Goal: Find specific page/section: Find specific page/section

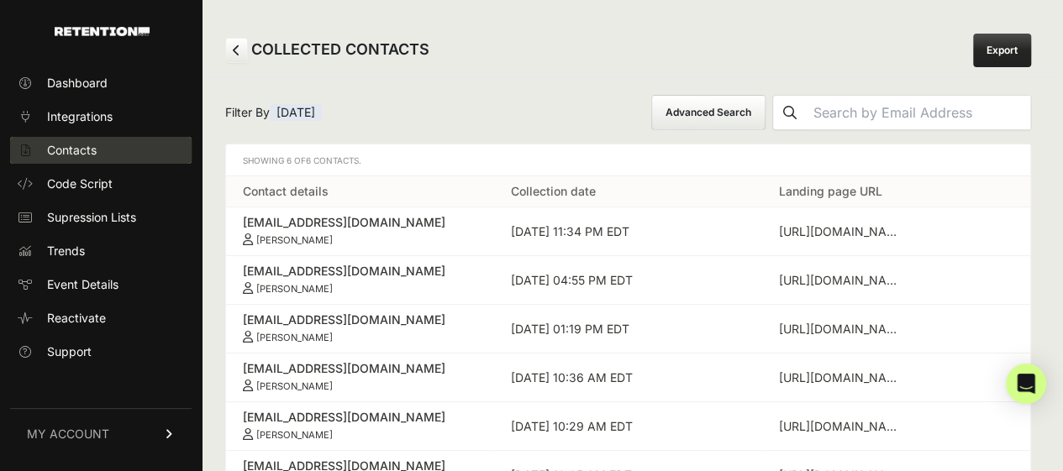
click at [142, 150] on link "Contacts" at bounding box center [100, 150] width 181 height 27
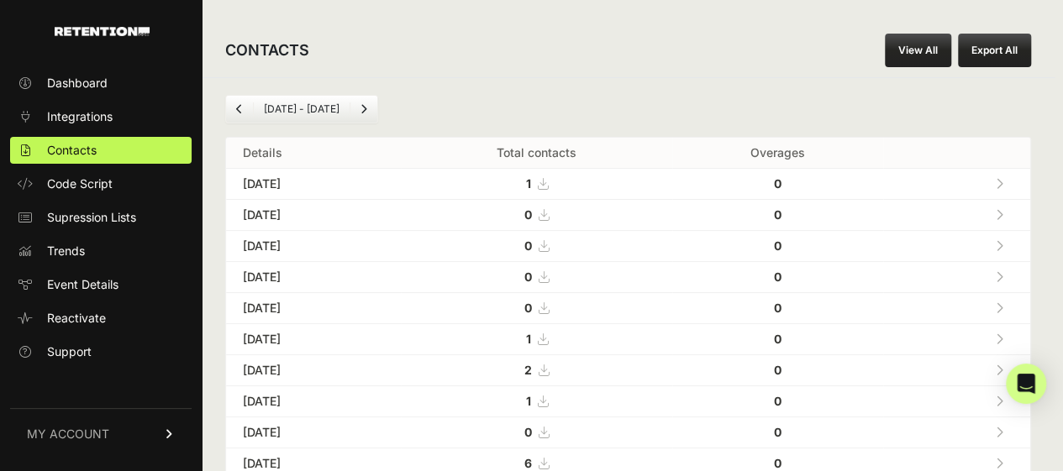
click at [1003, 178] on icon at bounding box center [1000, 184] width 8 height 12
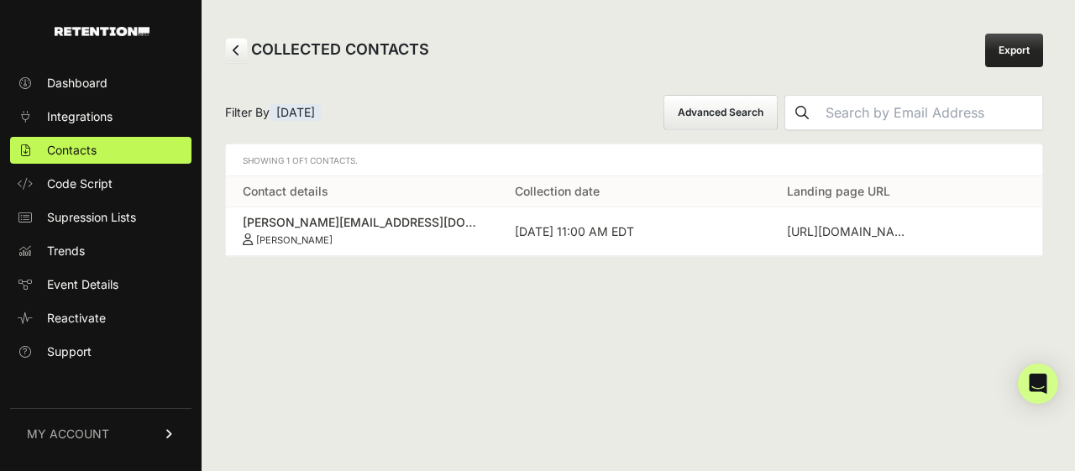
drag, startPoint x: 368, startPoint y: 231, endPoint x: 234, endPoint y: 223, distance: 134.7
click at [234, 223] on td "[PERSON_NAME][EMAIL_ADDRESS][DOMAIN_NAME] [PERSON_NAME]" at bounding box center [362, 232] width 272 height 49
copy link "[PERSON_NAME][EMAIL_ADDRESS][DOMAIN_NAME] [PERSON_NAME]"
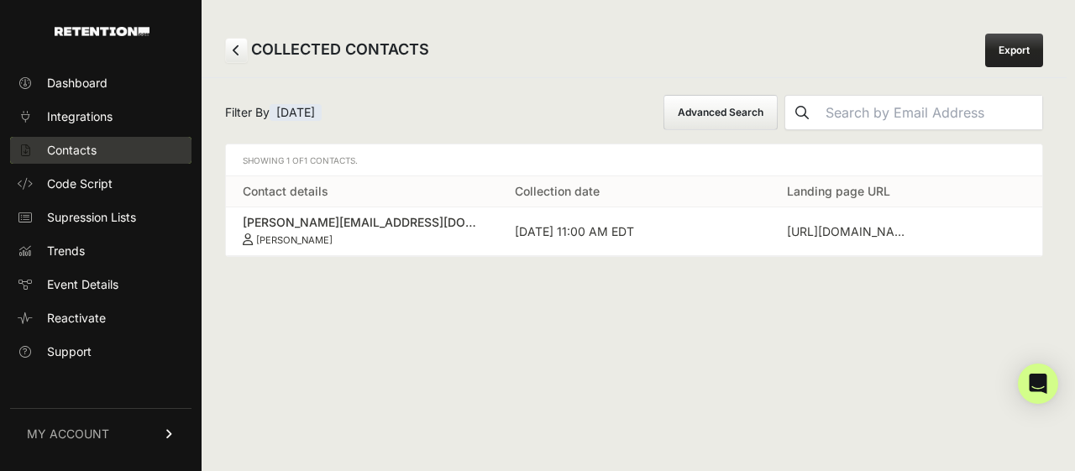
click at [131, 153] on link "Contacts" at bounding box center [100, 150] width 181 height 27
